Goal: Task Accomplishment & Management: Manage account settings

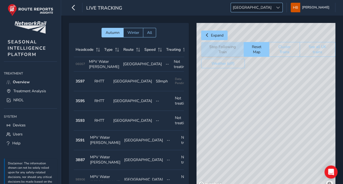
click at [265, 8] on span "[GEOGRAPHIC_DATA]" at bounding box center [252, 7] width 43 height 9
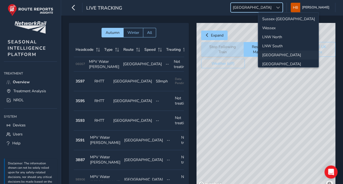
scroll to position [19, 0]
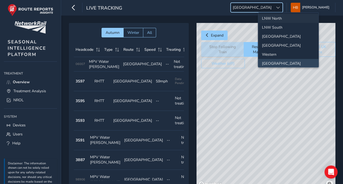
click at [271, 19] on li "LNW North" at bounding box center [288, 18] width 60 height 9
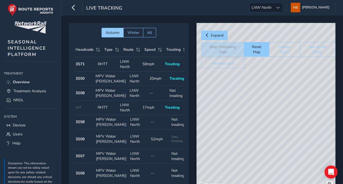
drag, startPoint x: 224, startPoint y: 115, endPoint x: 212, endPoint y: 115, distance: 12.0
click at [224, 115] on div "© Mapbox © OpenStreetMap Improve this map" at bounding box center [266, 106] width 139 height 166
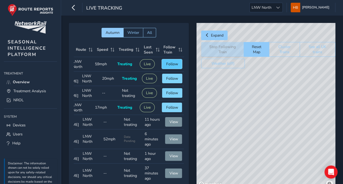
click at [172, 60] on button "Follow" at bounding box center [172, 64] width 20 height 10
drag, startPoint x: 284, startPoint y: 117, endPoint x: 287, endPoint y: 112, distance: 5.8
click at [287, 112] on div "© Mapbox © OpenStreetMap Improve this map" at bounding box center [266, 106] width 139 height 166
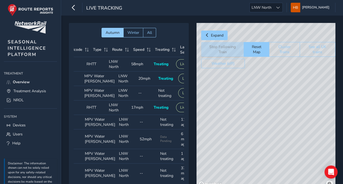
scroll to position [0, 0]
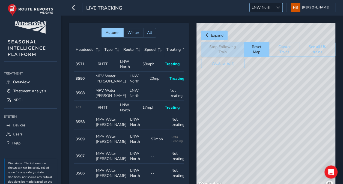
click at [255, 11] on span "LNW North" at bounding box center [262, 7] width 24 height 9
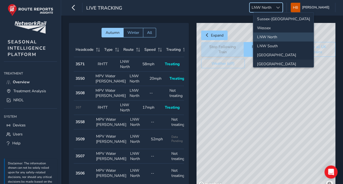
click at [274, 62] on li "[GEOGRAPHIC_DATA]" at bounding box center [283, 64] width 60 height 9
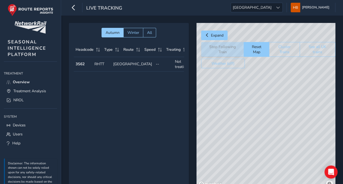
drag, startPoint x: 277, startPoint y: 107, endPoint x: 260, endPoint y: 143, distance: 39.8
click at [260, 143] on div "© Mapbox © OpenStreetMap Improve this map" at bounding box center [266, 106] width 139 height 166
click at [267, 7] on span "[GEOGRAPHIC_DATA]" at bounding box center [252, 7] width 43 height 9
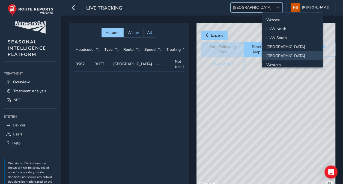
scroll to position [2, 0]
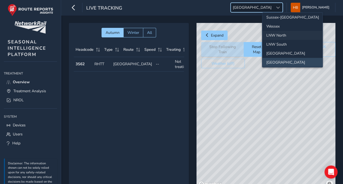
drag, startPoint x: 284, startPoint y: 33, endPoint x: 284, endPoint y: 38, distance: 4.4
click at [283, 33] on li "LNW North" at bounding box center [292, 35] width 60 height 9
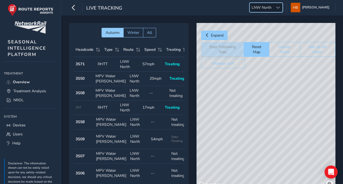
drag, startPoint x: 265, startPoint y: 98, endPoint x: 324, endPoint y: 149, distance: 78.3
click at [325, 149] on div "© Mapbox © OpenStreetMap Improve this map" at bounding box center [266, 106] width 139 height 166
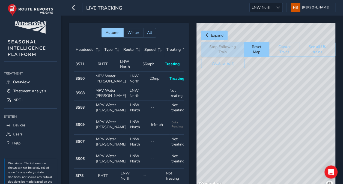
drag, startPoint x: 293, startPoint y: 94, endPoint x: 281, endPoint y: 114, distance: 22.1
click at [281, 114] on div "© Mapbox © OpenStreetMap Improve this map" at bounding box center [266, 106] width 139 height 166
click at [251, 107] on div "© Mapbox © OpenStreetMap Improve this map" at bounding box center [266, 106] width 139 height 166
click at [249, 108] on div "© Mapbox © OpenStreetMap Improve this map" at bounding box center [266, 106] width 139 height 166
